Goal: Find specific page/section: Find specific page/section

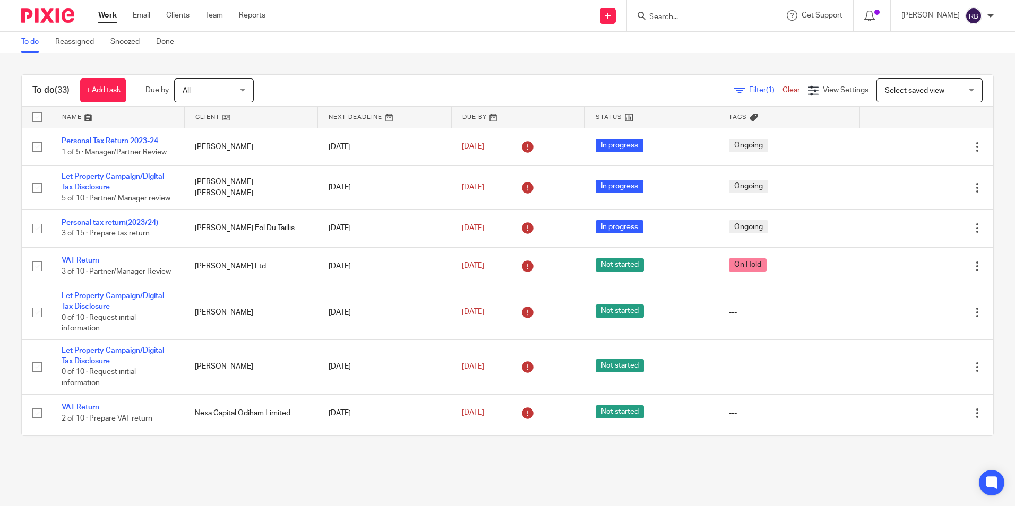
scroll to position [265, 0]
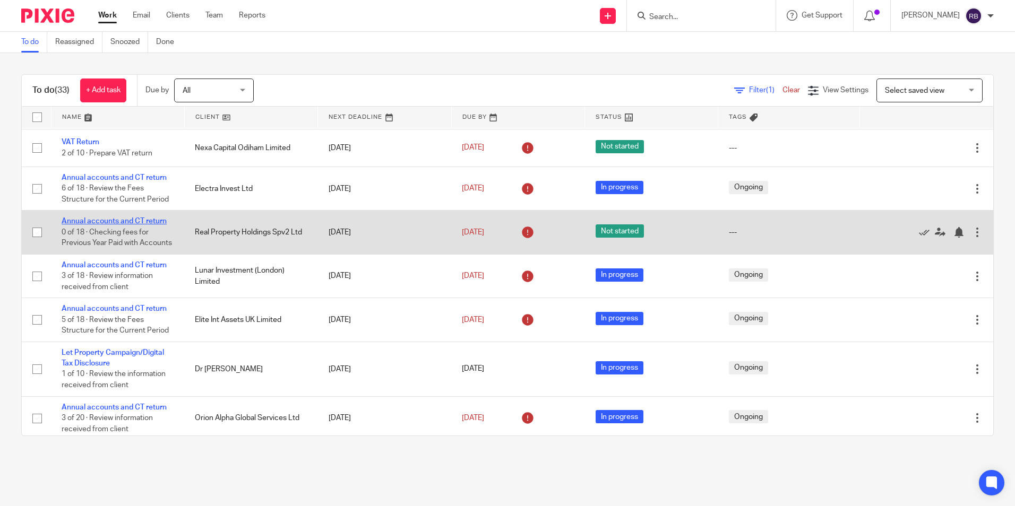
click at [131, 225] on link "Annual accounts and CT return" at bounding box center [114, 221] width 105 height 7
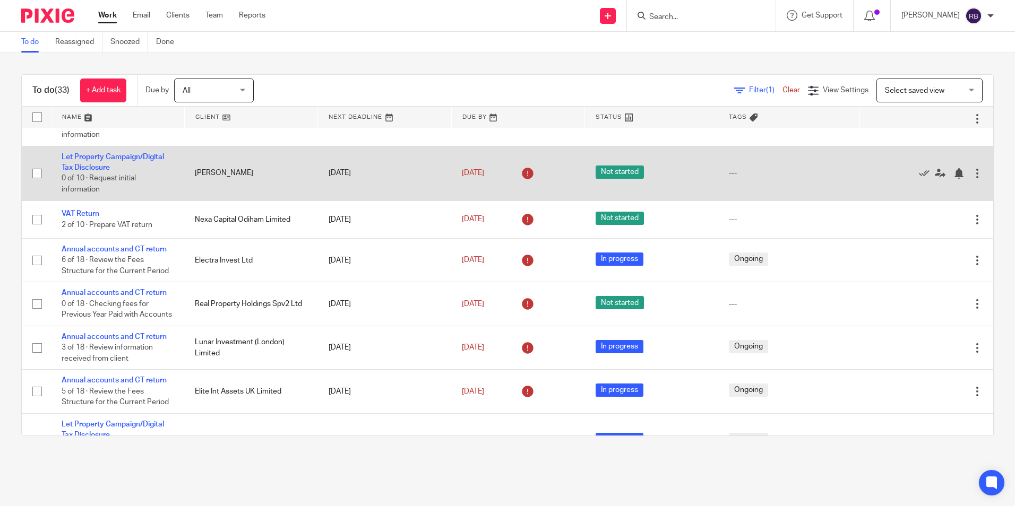
scroll to position [212, 0]
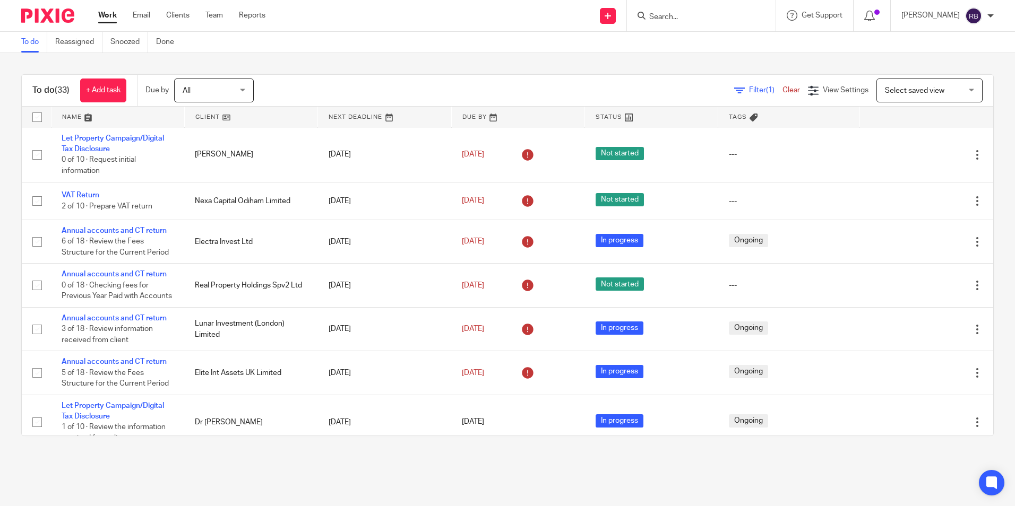
click at [681, 27] on div at bounding box center [701, 15] width 149 height 31
click at [684, 19] on input "Search" at bounding box center [696, 18] width 96 height 10
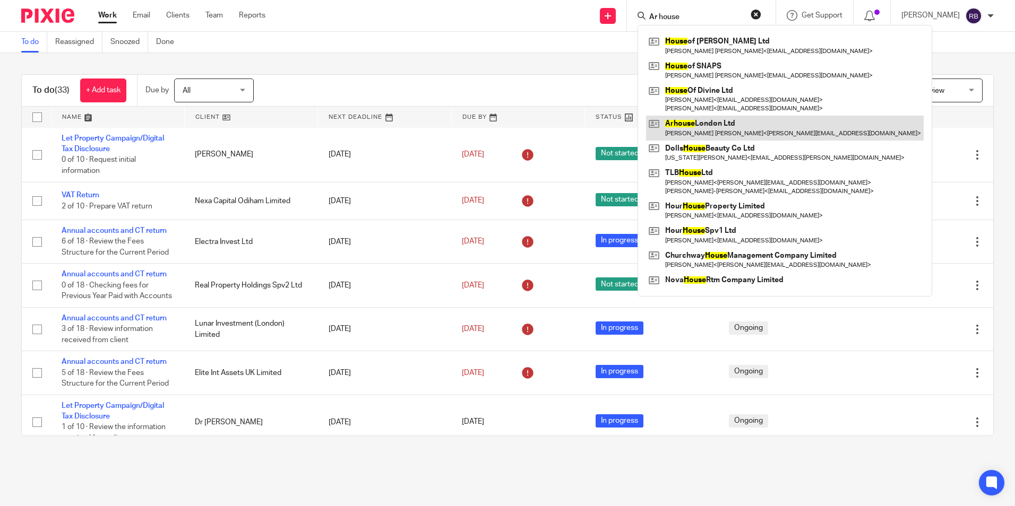
type input "Ar house"
click at [706, 131] on link at bounding box center [785, 128] width 278 height 24
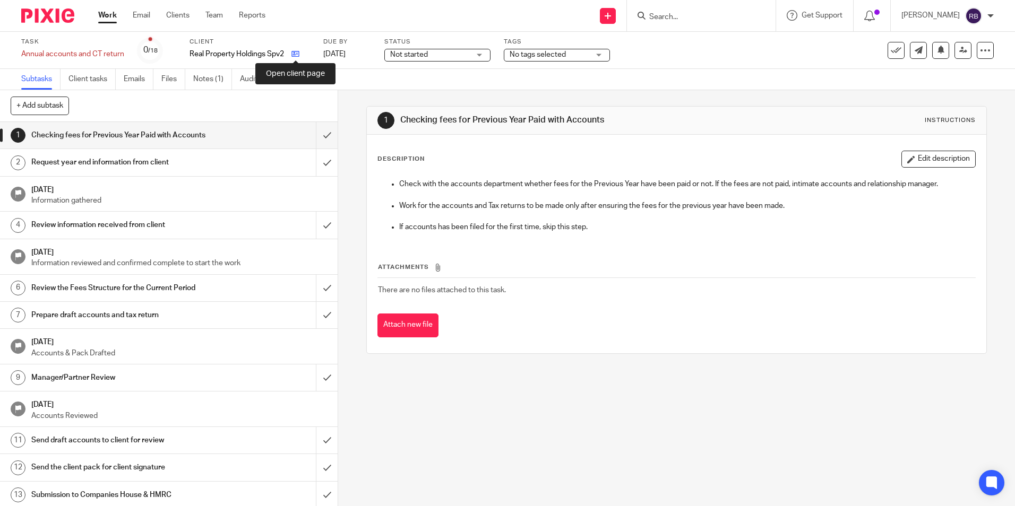
click at [296, 55] on icon at bounding box center [295, 54] width 8 height 8
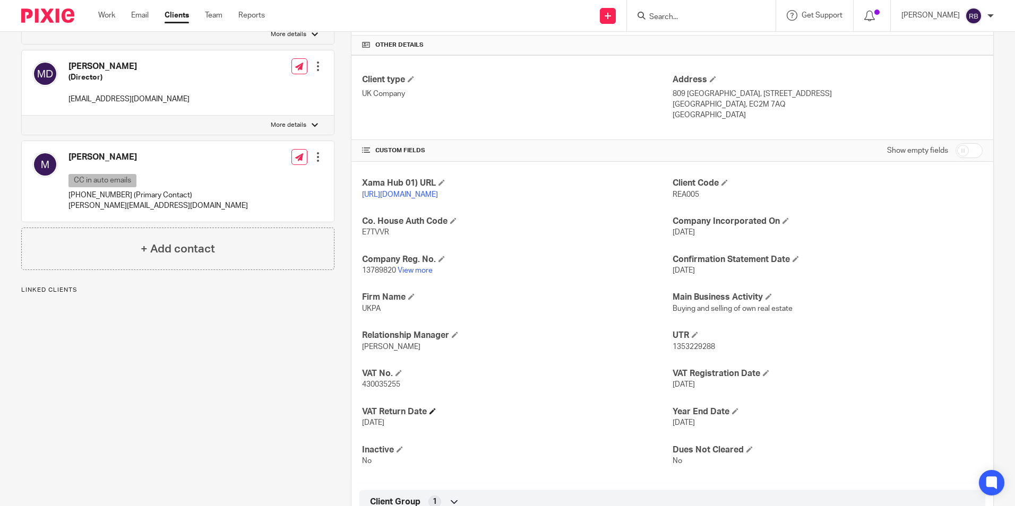
scroll to position [265, 0]
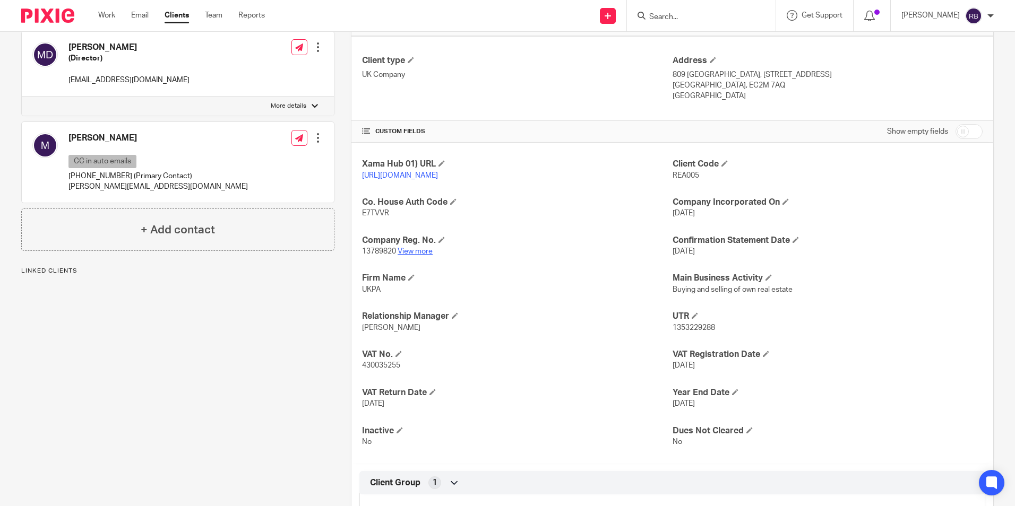
click at [403, 255] on link "View more" at bounding box center [414, 251] width 35 height 7
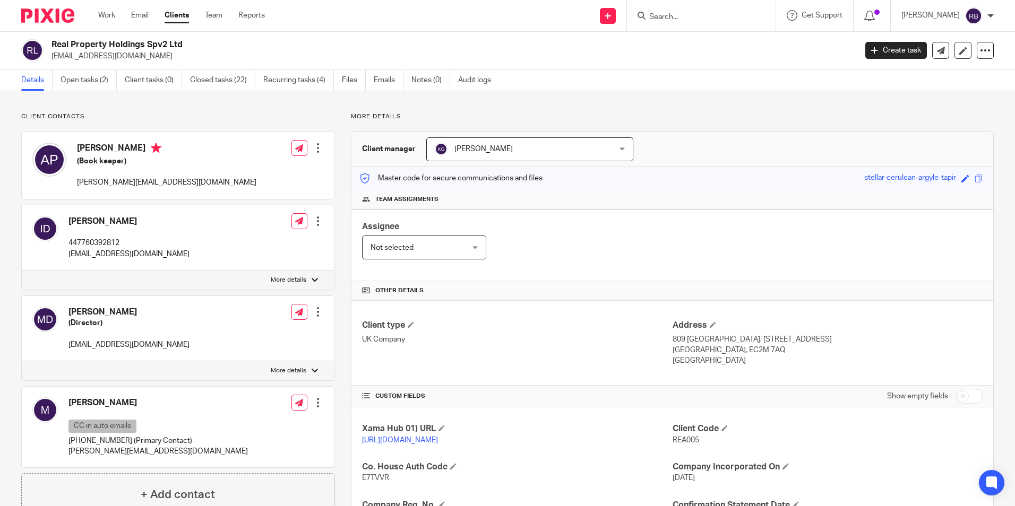
scroll to position [0, 0]
click at [116, 20] on ul "Work Email Clients Team Reports" at bounding box center [189, 15] width 183 height 11
click at [109, 16] on link "Work" at bounding box center [106, 15] width 17 height 11
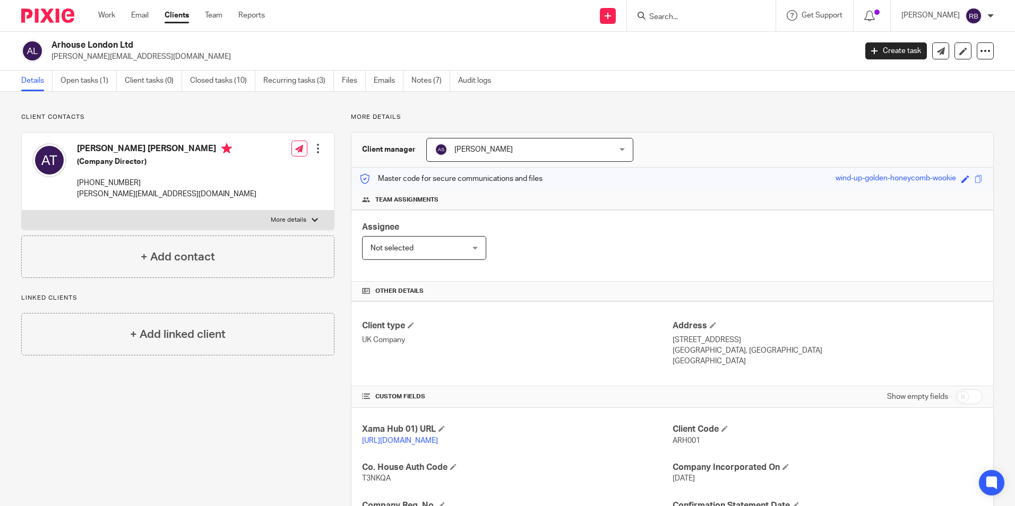
drag, startPoint x: 135, startPoint y: 45, endPoint x: 47, endPoint y: 45, distance: 88.6
click at [47, 45] on div "Arhouse London Ltd dante@arhouseapartments.co.uk" at bounding box center [435, 51] width 828 height 22
copy div "Arhouse London Ltd"
